Goal: Obtain resource: Download file/media

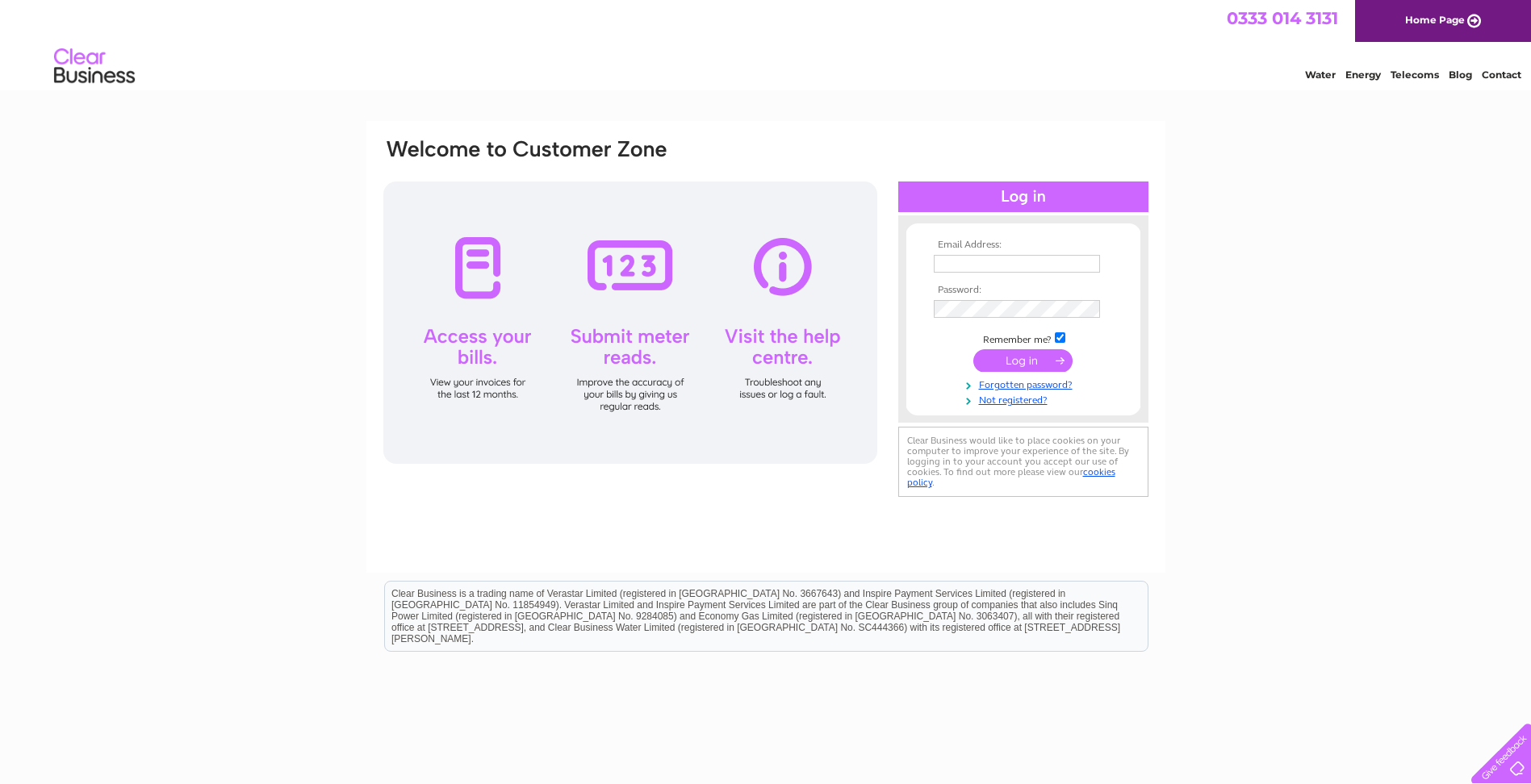
type input "[EMAIL_ADDRESS][DOMAIN_NAME]"
click at [1008, 363] on input "submit" at bounding box center [1023, 360] width 99 height 23
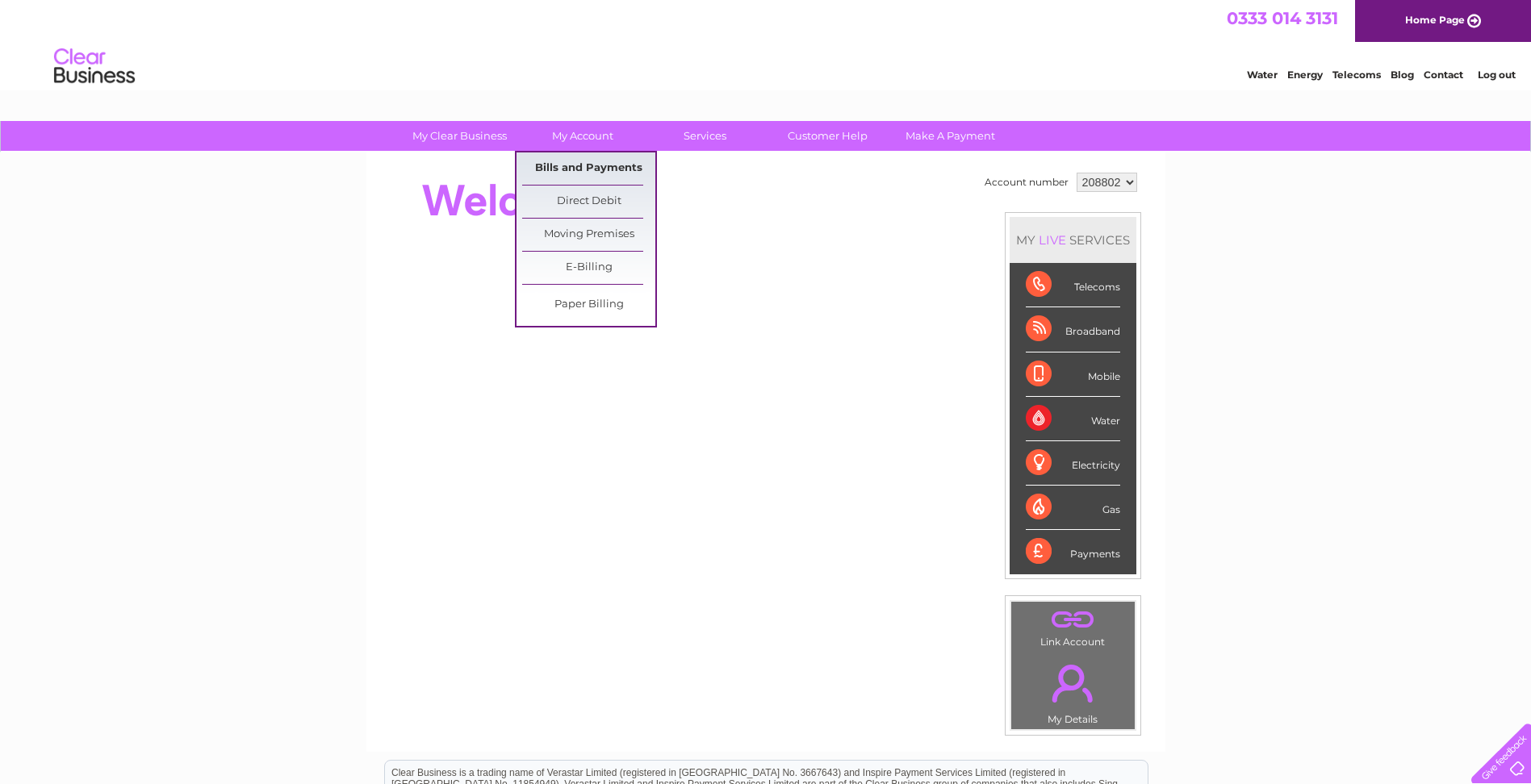
click at [576, 162] on link "Bills and Payments" at bounding box center [589, 168] width 133 height 32
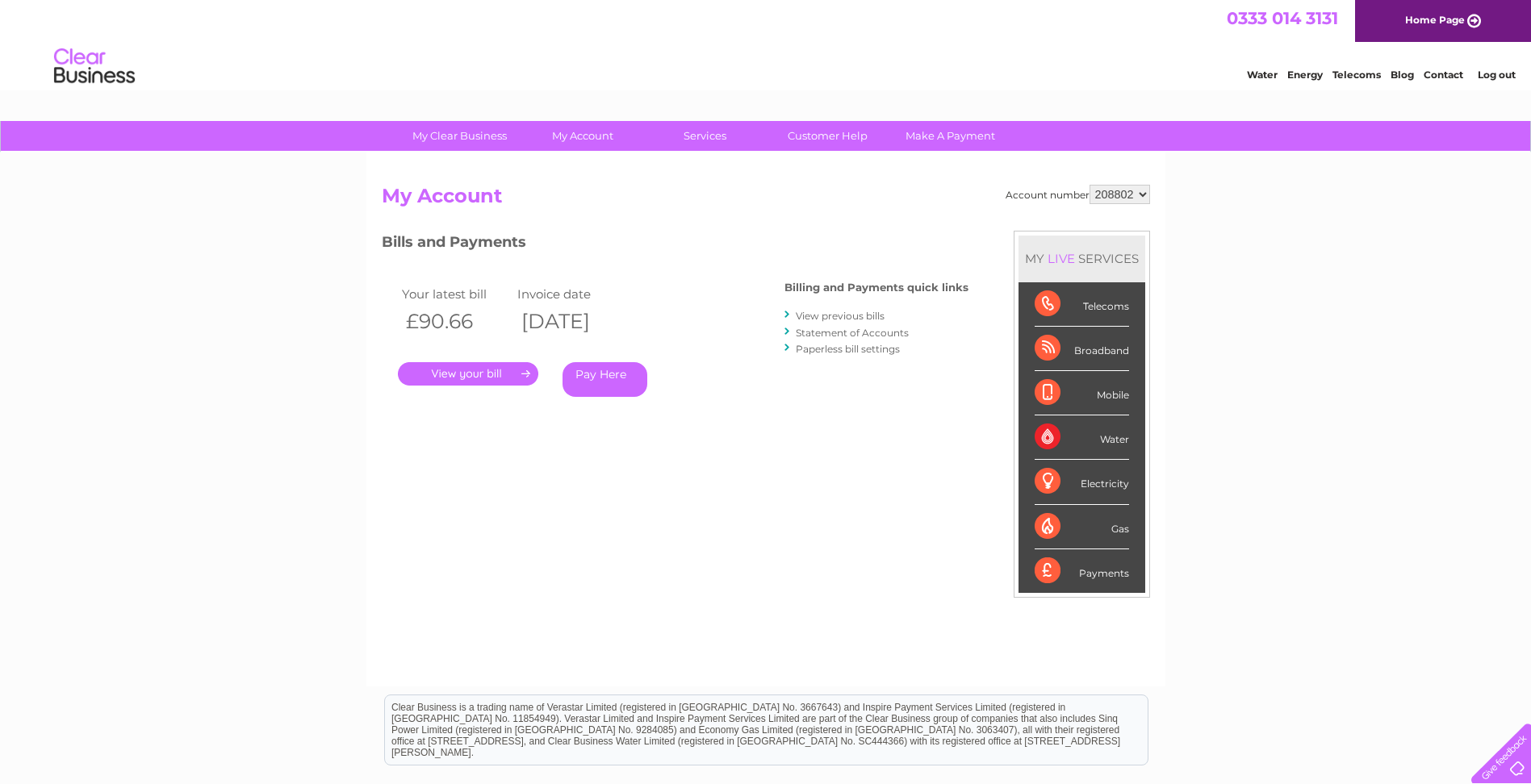
click at [827, 314] on link "View previous bills" at bounding box center [840, 316] width 89 height 12
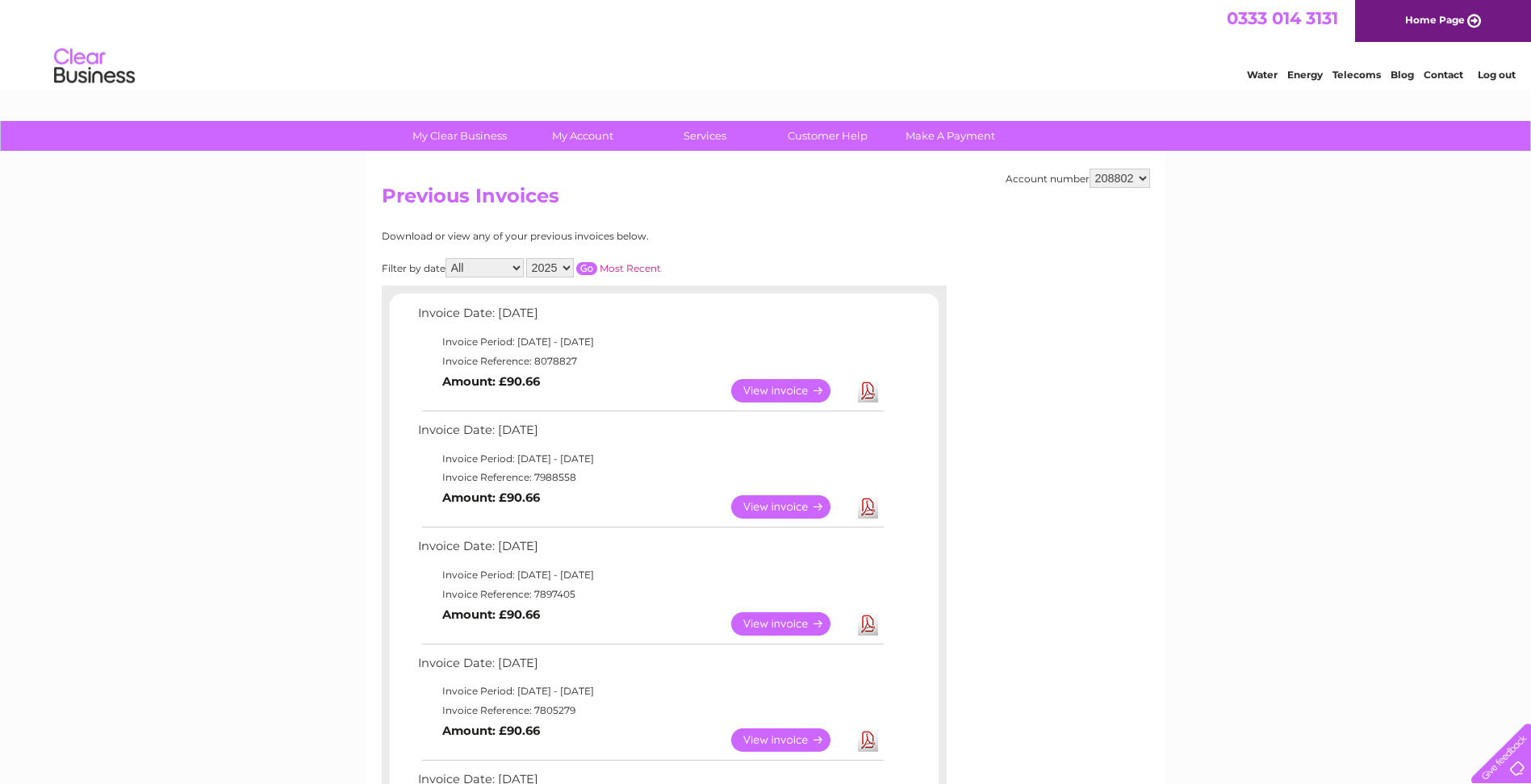
click at [868, 507] on link "Download" at bounding box center [868, 507] width 20 height 24
click at [1500, 76] on link "Log out" at bounding box center [1497, 75] width 38 height 12
